Goal: Check status: Check status

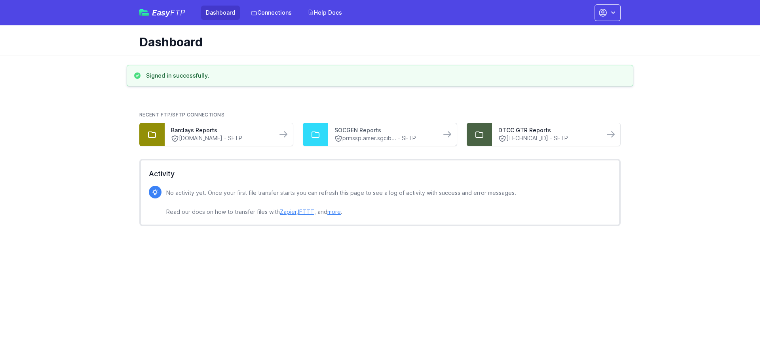
click at [393, 131] on link "SOCGEN Reports" at bounding box center [384, 130] width 100 height 8
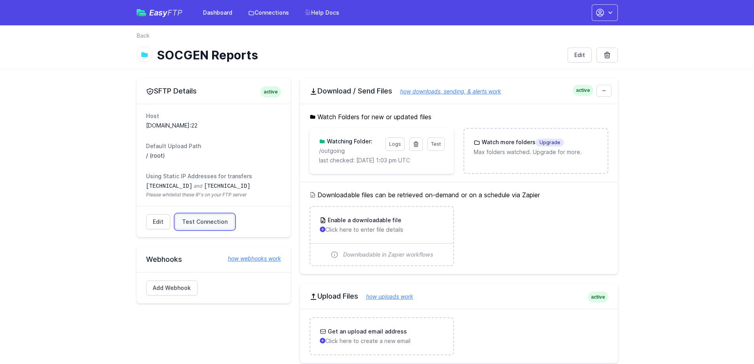
click at [190, 223] on span "Test Connection" at bounding box center [205, 222] width 46 height 8
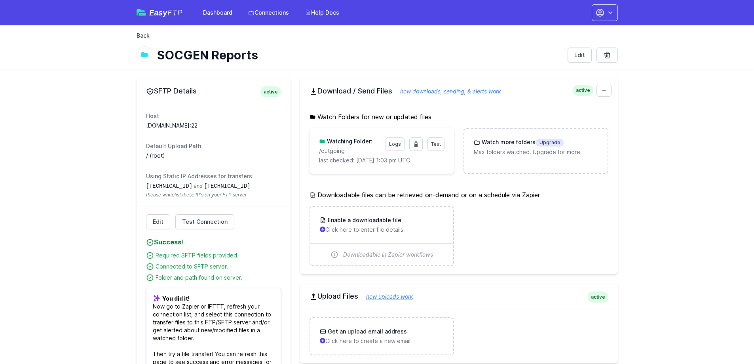
click at [140, 32] on link "Back" at bounding box center [143, 36] width 13 height 8
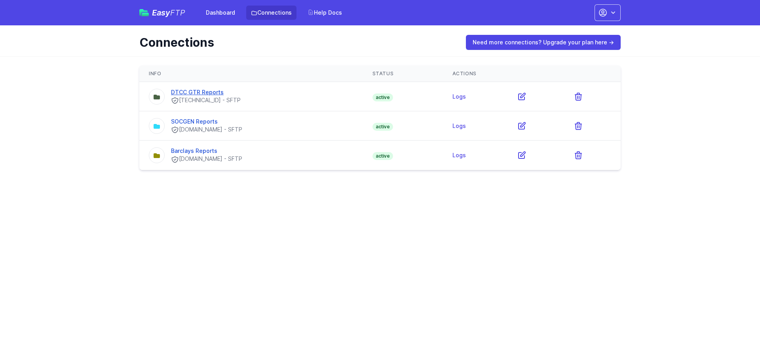
click at [192, 91] on link "DTCC GTR Reports" at bounding box center [197, 92] width 53 height 7
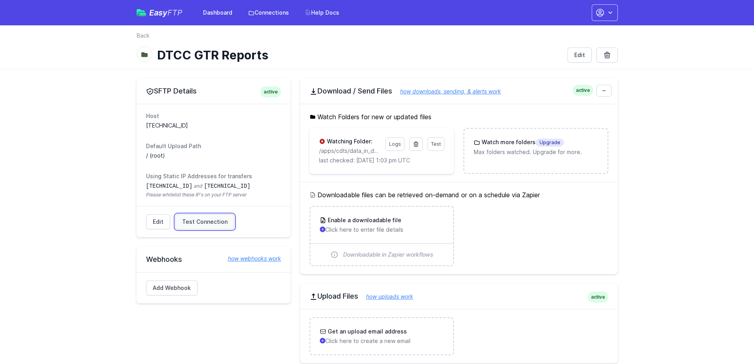
click at [209, 222] on span "Test Connection" at bounding box center [205, 222] width 46 height 8
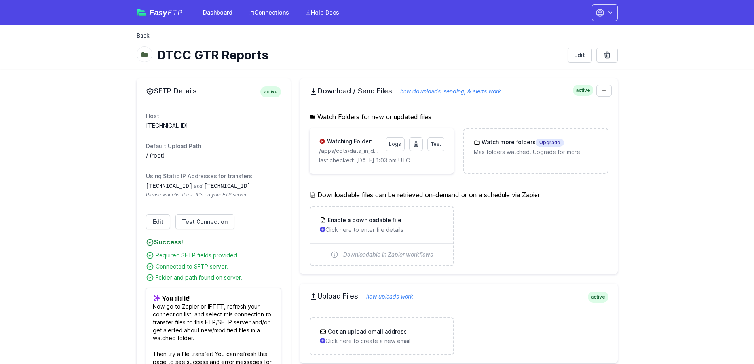
click at [142, 36] on link "Back" at bounding box center [143, 36] width 13 height 8
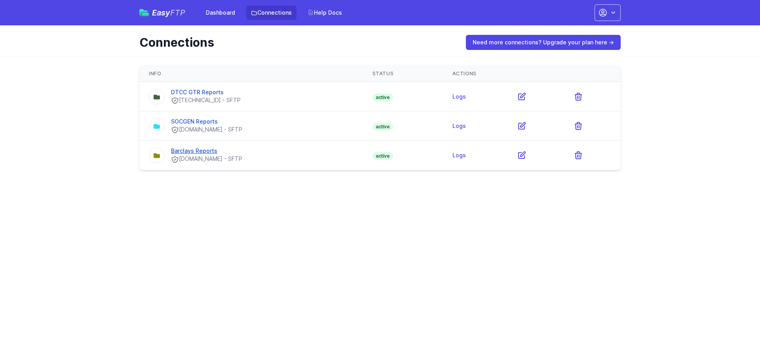
click at [199, 150] on link "Barclays Reports" at bounding box center [194, 150] width 46 height 7
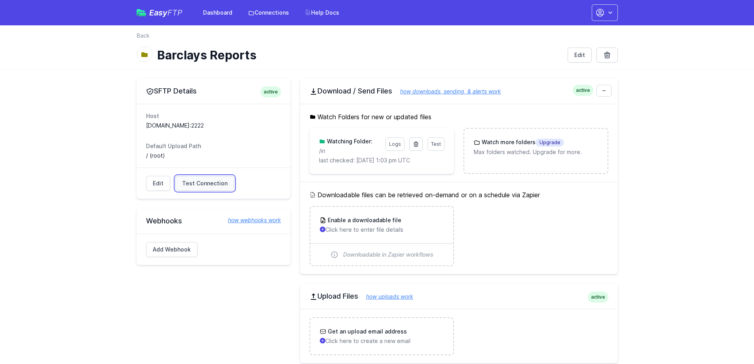
click at [209, 185] on span "Test Connection" at bounding box center [205, 183] width 46 height 8
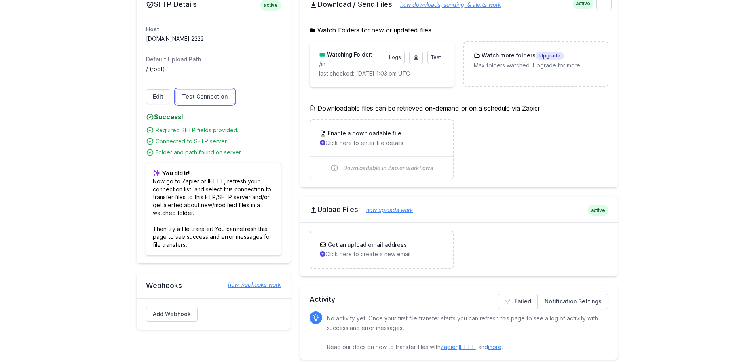
scroll to position [92, 0]
